Goal: Find contact information: Find contact information

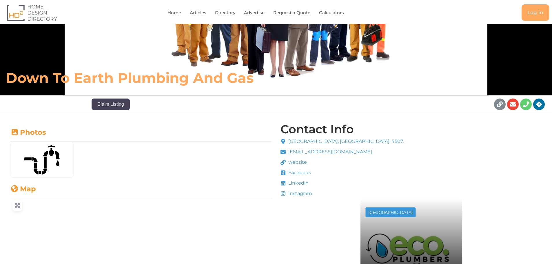
scroll to position [87, 0]
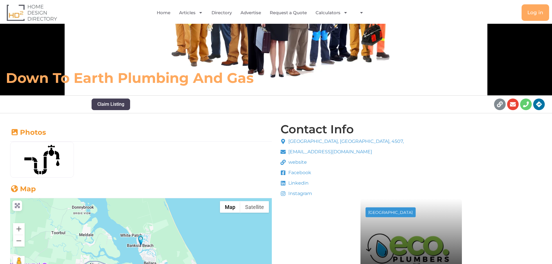
drag, startPoint x: 303, startPoint y: 184, endPoint x: 288, endPoint y: 183, distance: 14.8
click at [288, 183] on span "Linkedin" at bounding box center [298, 183] width 22 height 7
drag, startPoint x: 280, startPoint y: 182, endPoint x: 304, endPoint y: 181, distance: 24.6
click at [304, 181] on div "[GEOGRAPHIC_DATA], [GEOGRAPHIC_DATA], 4507, [EMAIL_ADDRESS][DOMAIN_NAME] websit…" at bounding box center [342, 167] width 126 height 62
click at [330, 182] on li "Linkedin" at bounding box center [341, 184] width 123 height 9
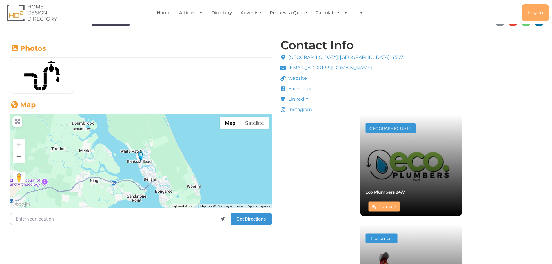
scroll to position [116, 0]
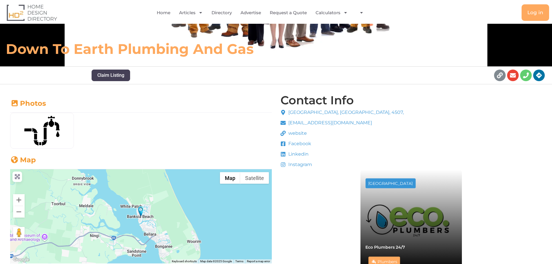
click at [301, 149] on ul "[GEOGRAPHIC_DATA], [GEOGRAPHIC_DATA], 4507, [EMAIL_ADDRESS][DOMAIN_NAME] websit…" at bounding box center [341, 138] width 123 height 59
click at [286, 158] on li "Linkedin" at bounding box center [341, 155] width 123 height 9
click at [284, 154] on icon at bounding box center [282, 153] width 5 height 5
click at [295, 154] on span "Linkedin" at bounding box center [298, 154] width 22 height 7
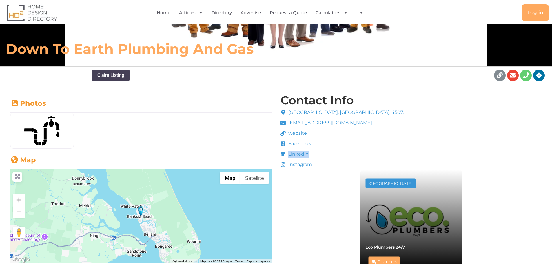
click at [295, 153] on span "Linkedin" at bounding box center [298, 154] width 22 height 7
drag, startPoint x: 296, startPoint y: 152, endPoint x: 319, endPoint y: 144, distance: 24.3
click at [297, 152] on span "Linkedin" at bounding box center [298, 154] width 22 height 7
drag, startPoint x: 306, startPoint y: 132, endPoint x: 303, endPoint y: 132, distance: 3.5
click at [306, 132] on link "website" at bounding box center [341, 133] width 123 height 7
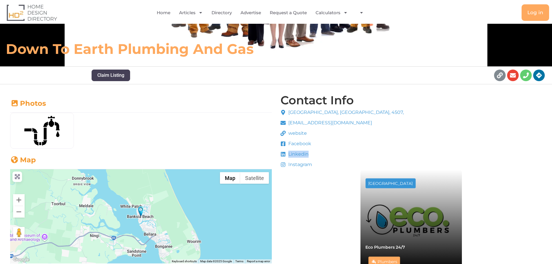
click at [303, 132] on span "website" at bounding box center [297, 133] width 20 height 7
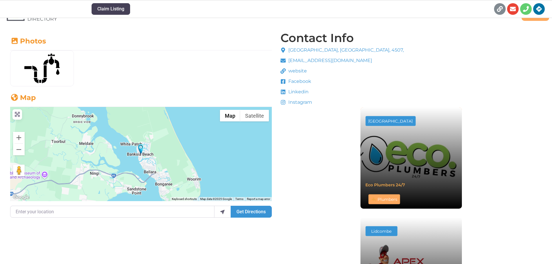
scroll to position [187, 0]
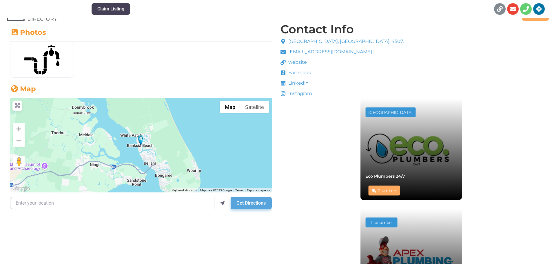
drag, startPoint x: 255, startPoint y: 205, endPoint x: 257, endPoint y: 204, distance: 3.0
click at [255, 205] on button "Get Directions" at bounding box center [251, 203] width 41 height 12
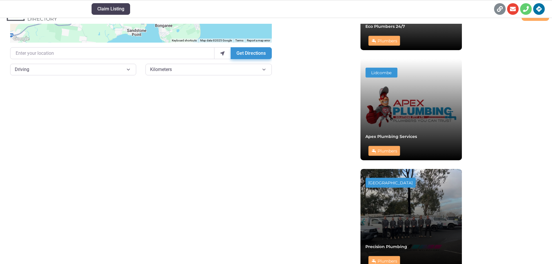
scroll to position [418, 0]
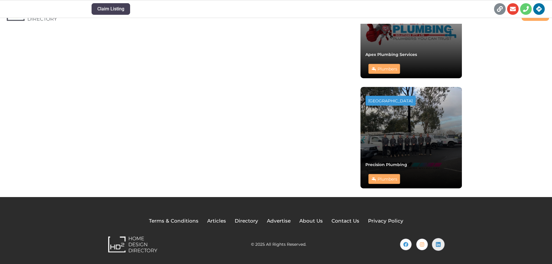
click at [435, 244] on icon at bounding box center [438, 245] width 6 height 6
click at [420, 240] on link "Instagram" at bounding box center [421, 244] width 13 height 13
